Goal: Contribute content

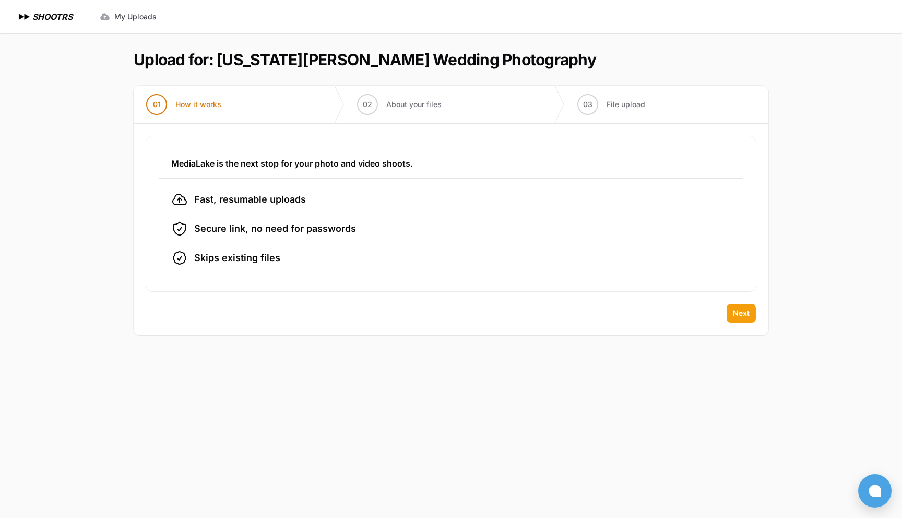
click at [745, 312] on span "Next" at bounding box center [741, 313] width 17 height 10
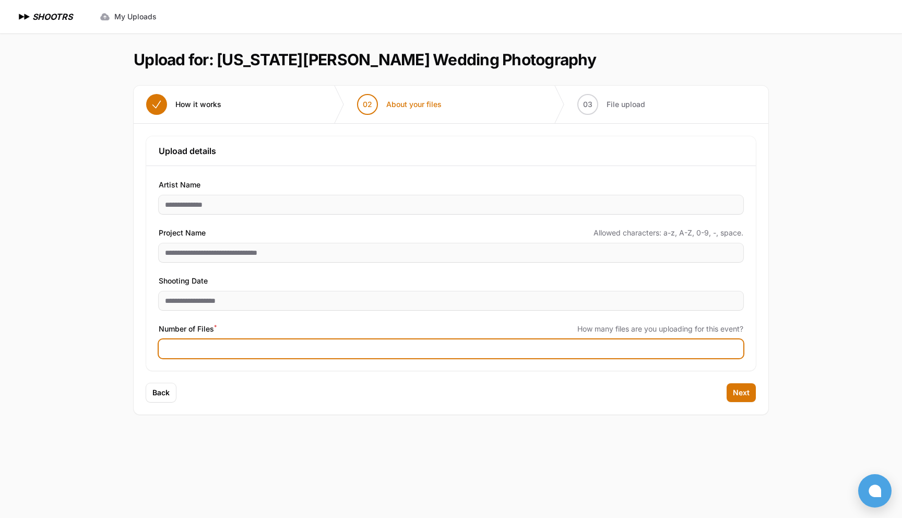
click at [271, 349] on input "Number of Files *" at bounding box center [451, 348] width 585 height 19
type input "****"
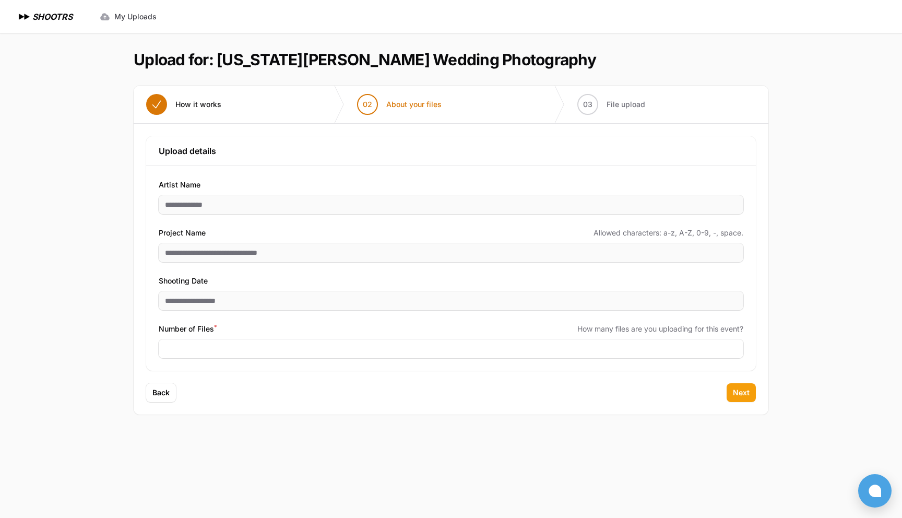
click at [736, 388] on span "Next" at bounding box center [741, 392] width 17 height 10
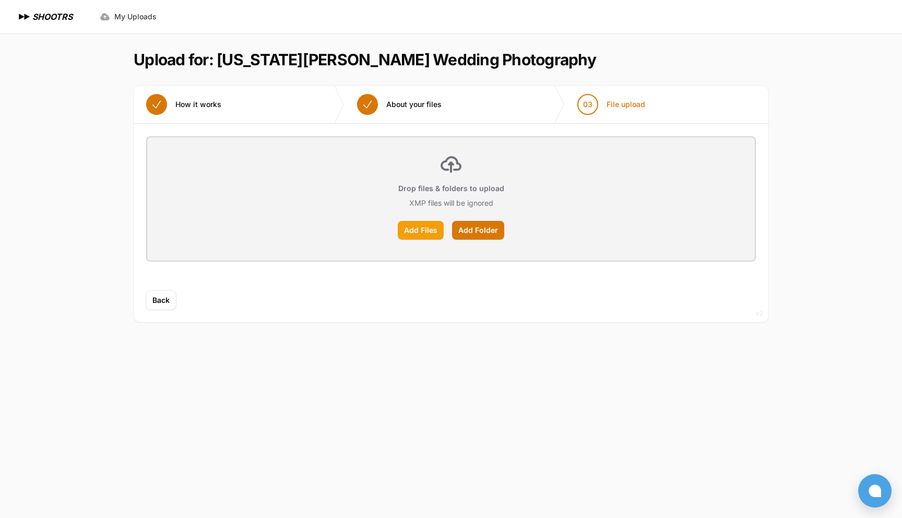
click at [430, 237] on label "Add Files" at bounding box center [421, 230] width 46 height 19
click at [0, 0] on input "Add Files" at bounding box center [0, 0] width 0 height 0
